Goal: Transaction & Acquisition: Subscribe to service/newsletter

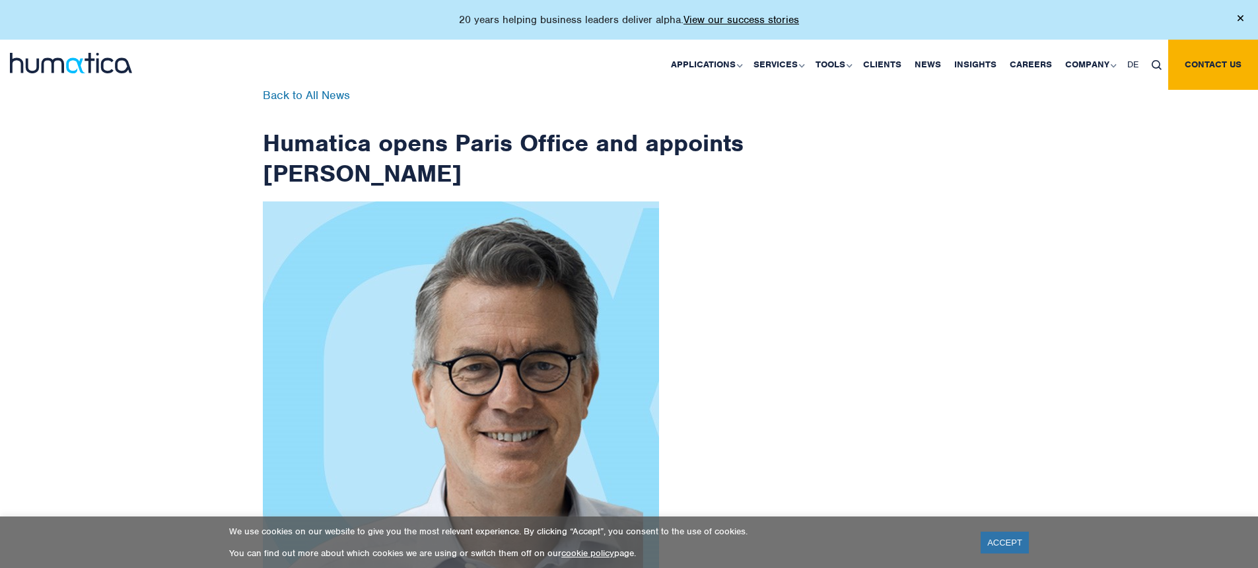
scroll to position [2134, 0]
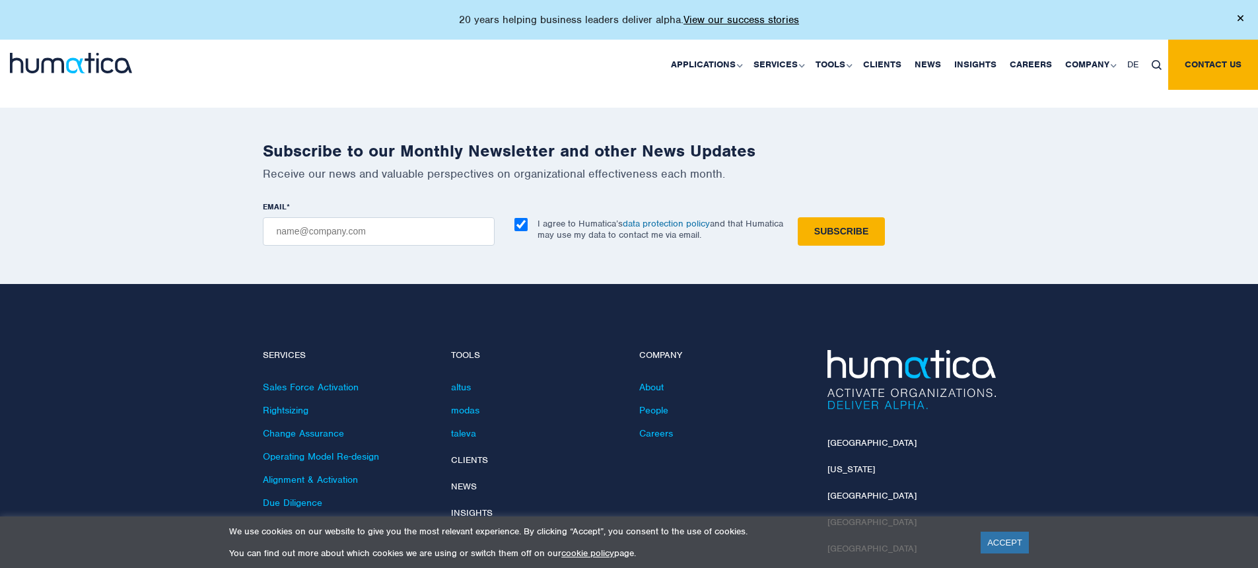
checkbox input "true"
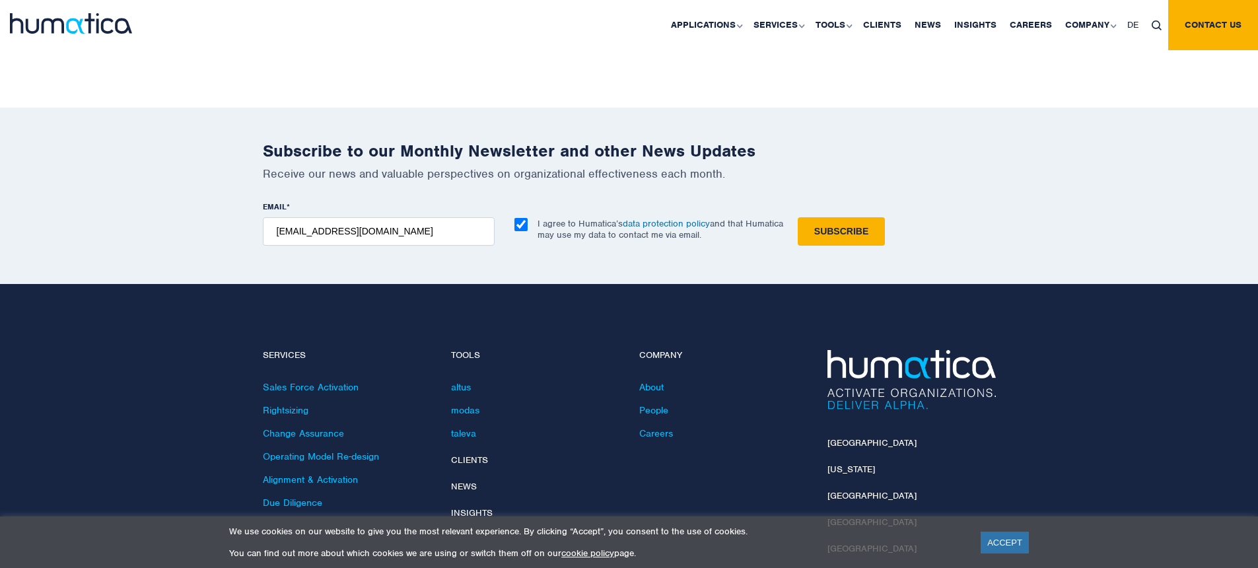
type input "[EMAIL_ADDRESS][DOMAIN_NAME]"
click at [798, 217] on input "Subscribe" at bounding box center [841, 231] width 87 height 28
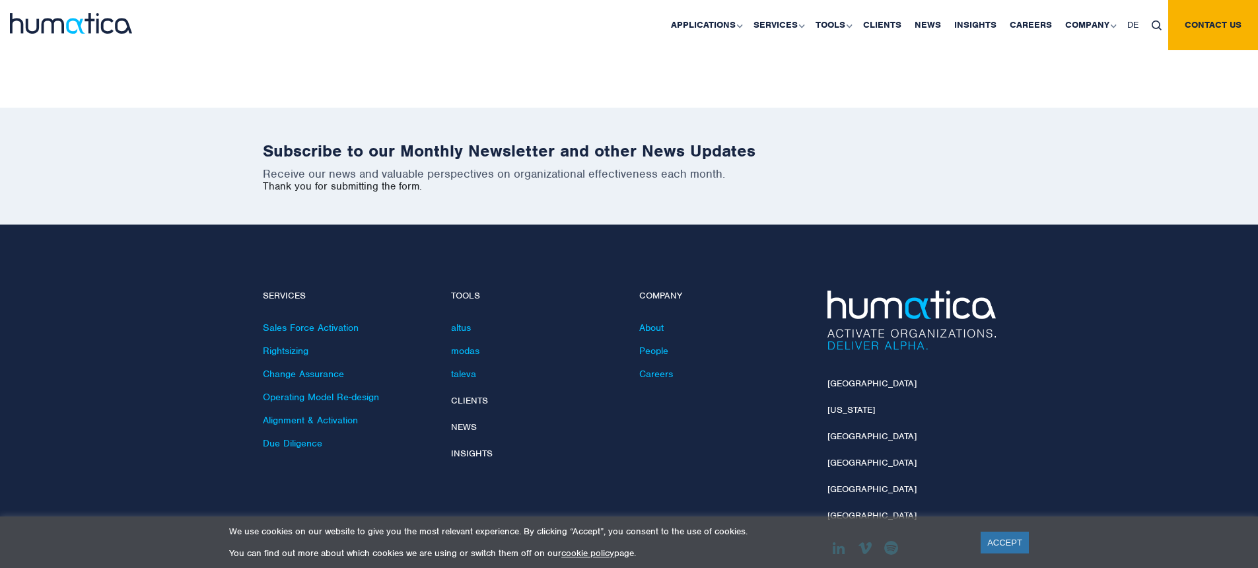
scroll to position [2074, 0]
